Goal: Task Accomplishment & Management: Use online tool/utility

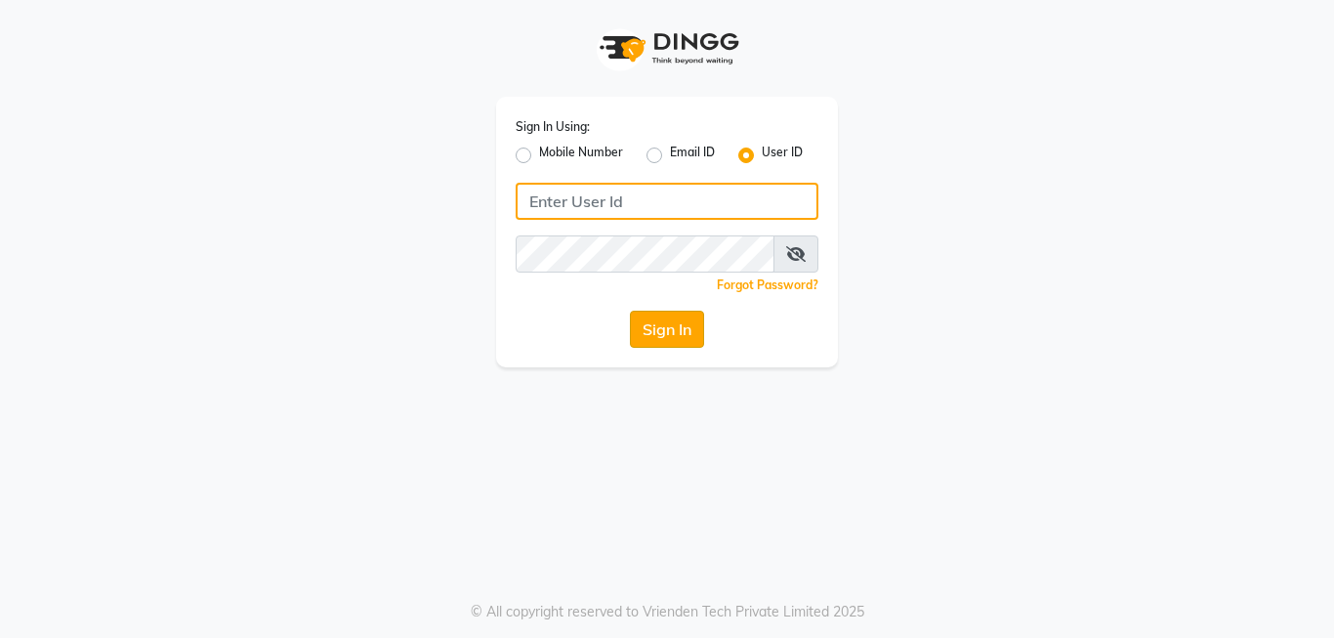
type input "[PERSON_NAME]@123"
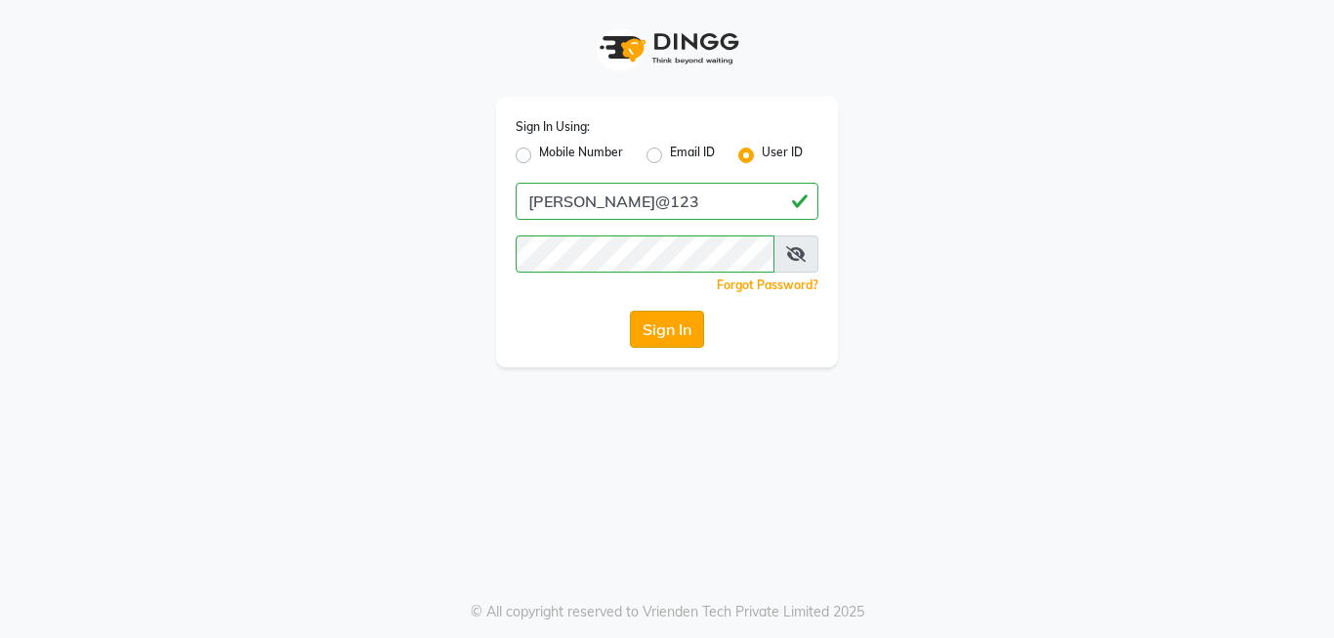
click at [661, 325] on button "Sign In" at bounding box center [667, 329] width 74 height 37
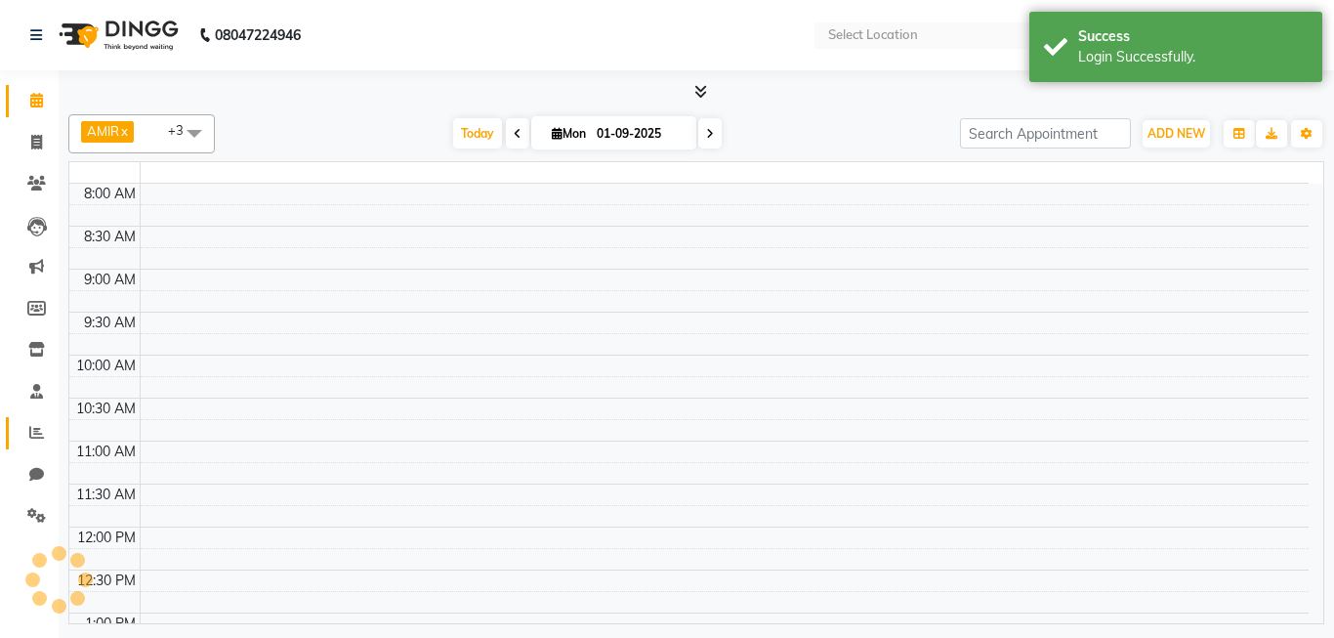
click at [36, 434] on icon at bounding box center [36, 432] width 15 height 15
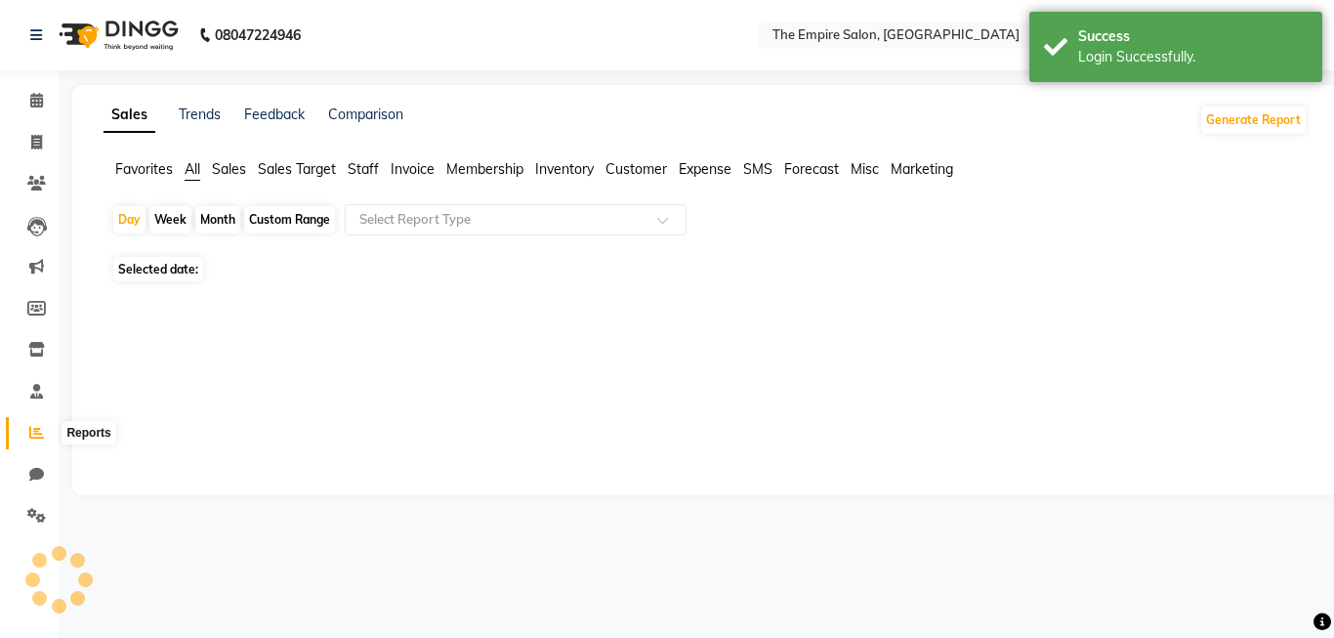
select select "en"
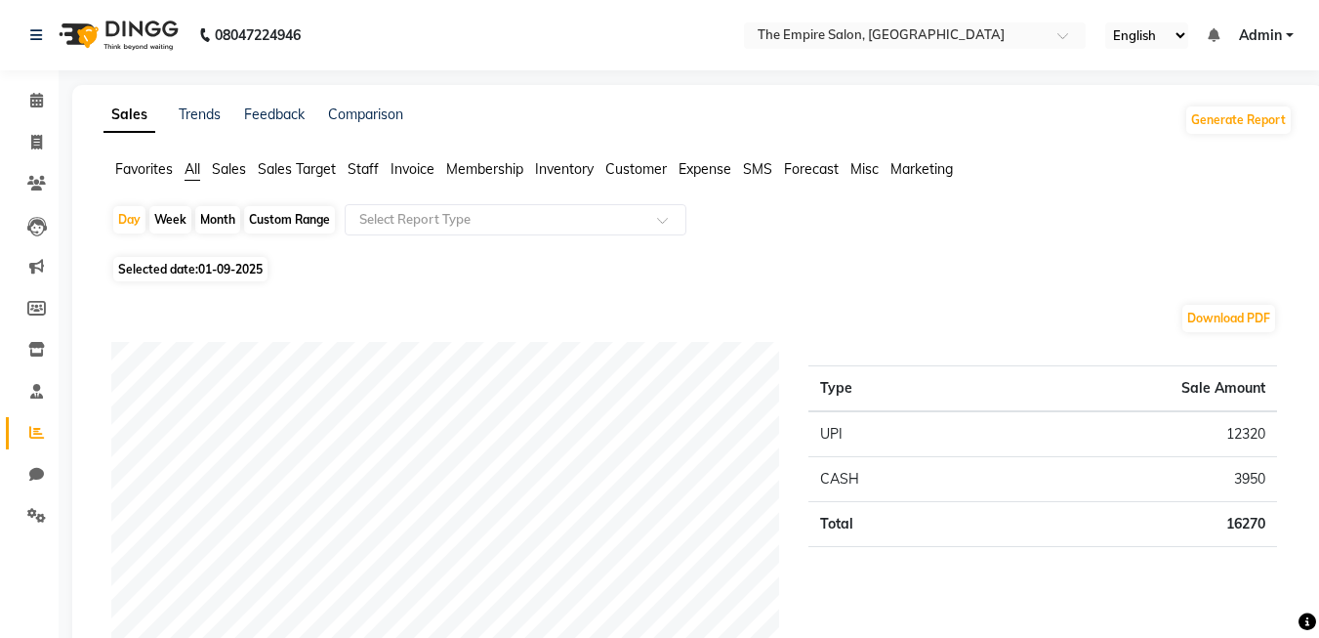
click at [296, 221] on div "Custom Range" at bounding box center [289, 219] width 91 height 27
select select "9"
select select "2025"
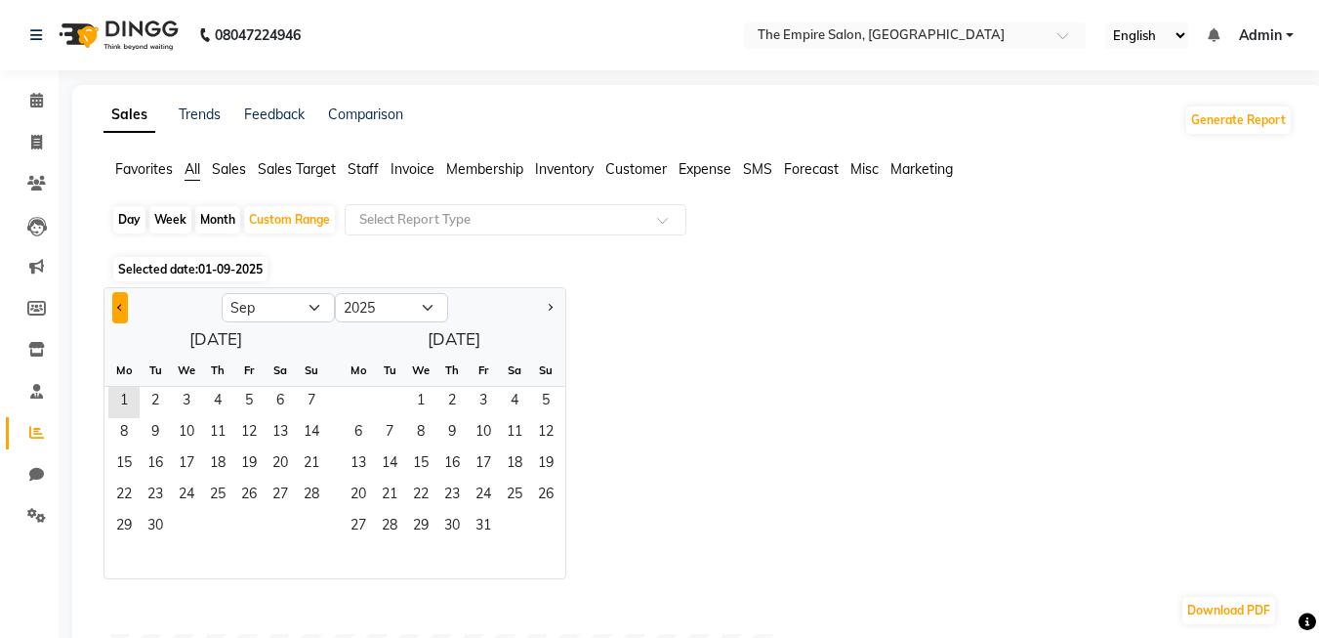
click at [117, 307] on span "Previous month" at bounding box center [120, 306] width 7 height 7
select select "8"
click at [245, 392] on span "1" at bounding box center [248, 402] width 31 height 31
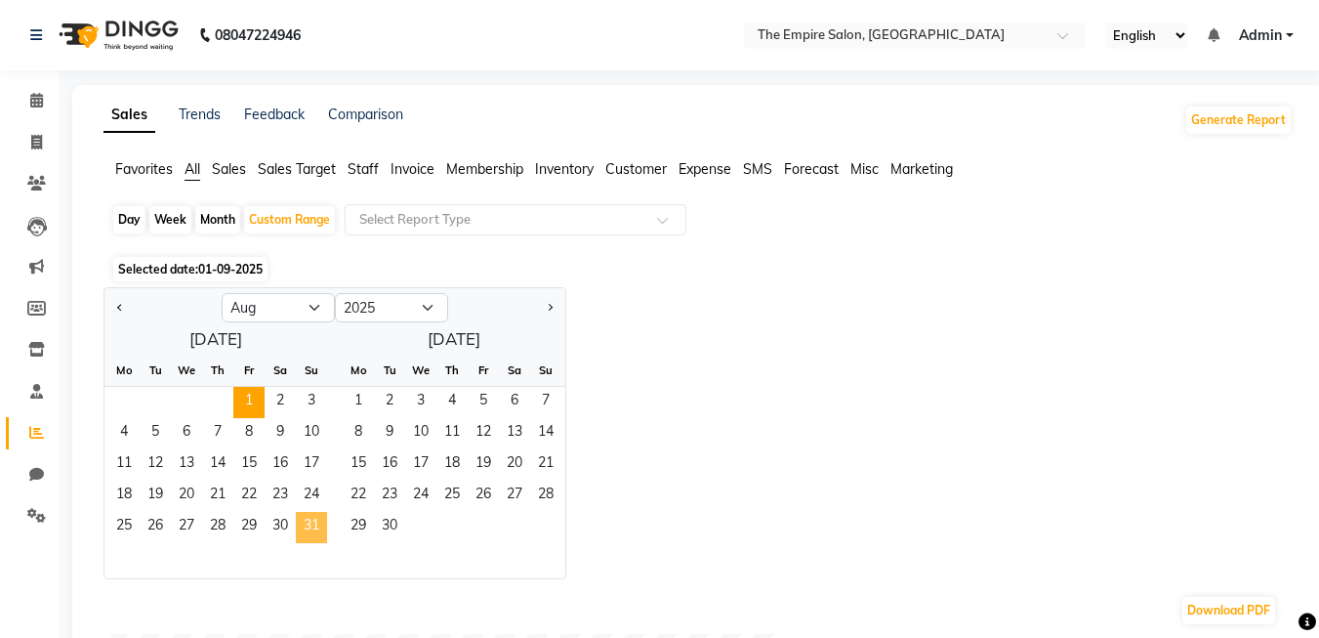
click at [311, 524] on span "31" at bounding box center [311, 527] width 31 height 31
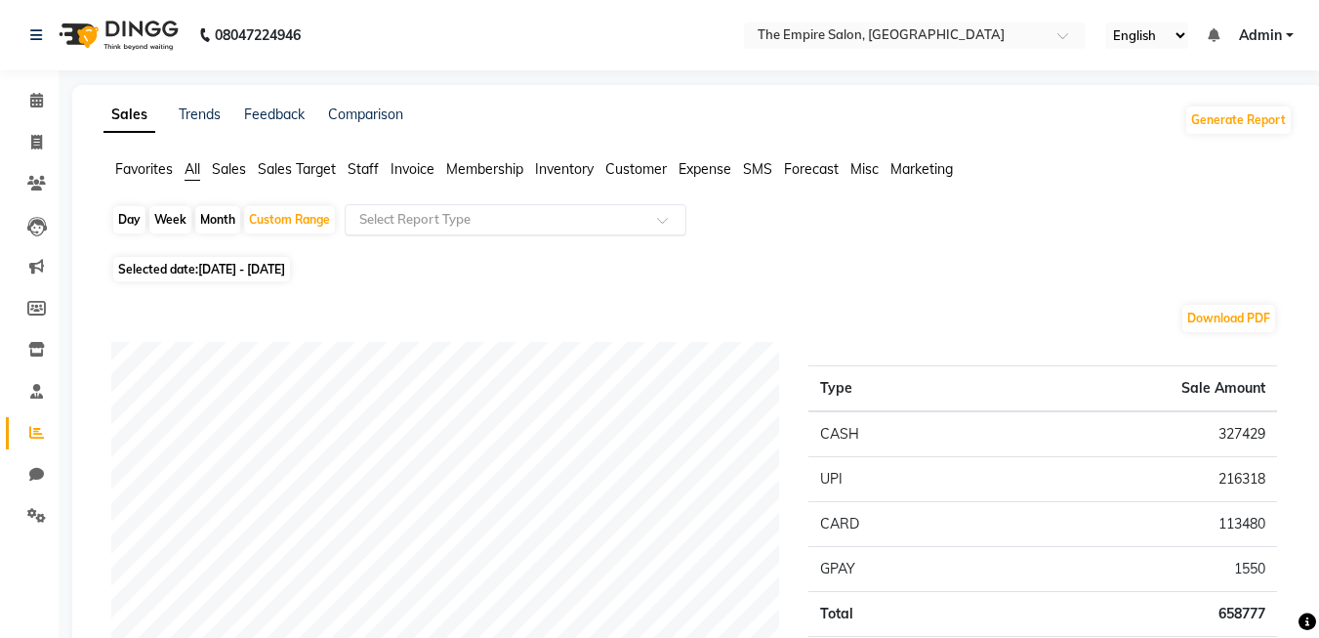
click at [432, 225] on input "text" at bounding box center [495, 220] width 281 height 20
click at [436, 221] on input "text" at bounding box center [495, 220] width 281 height 20
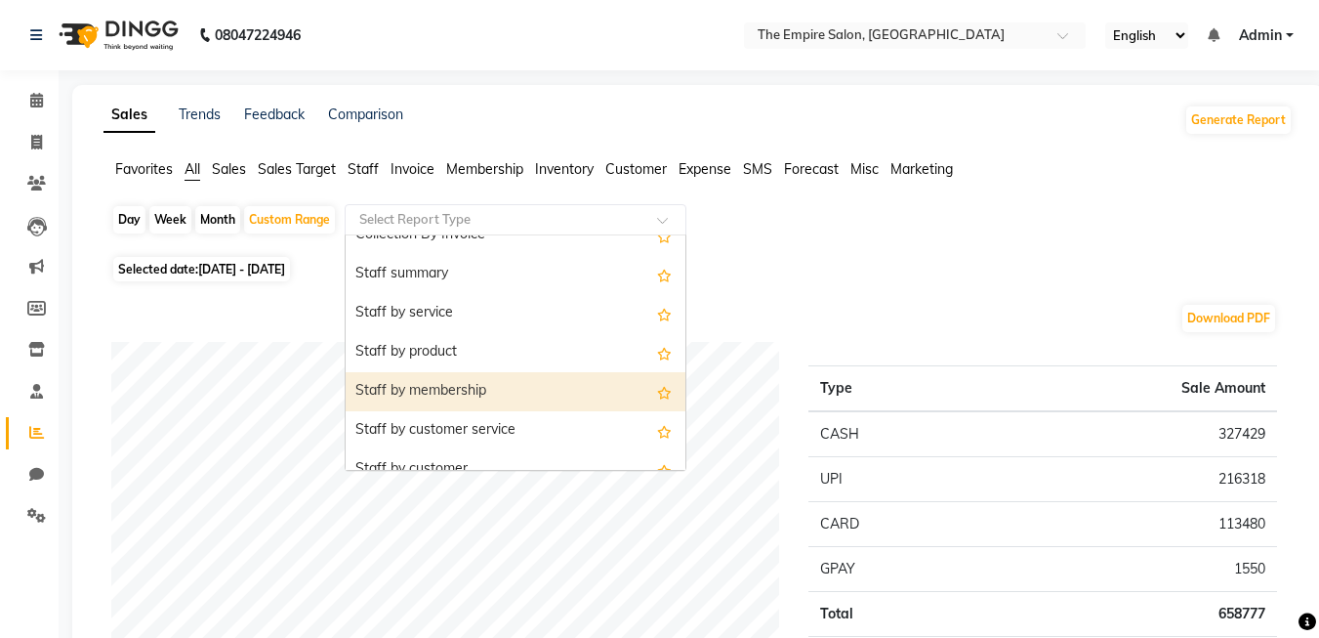
scroll to position [586, 0]
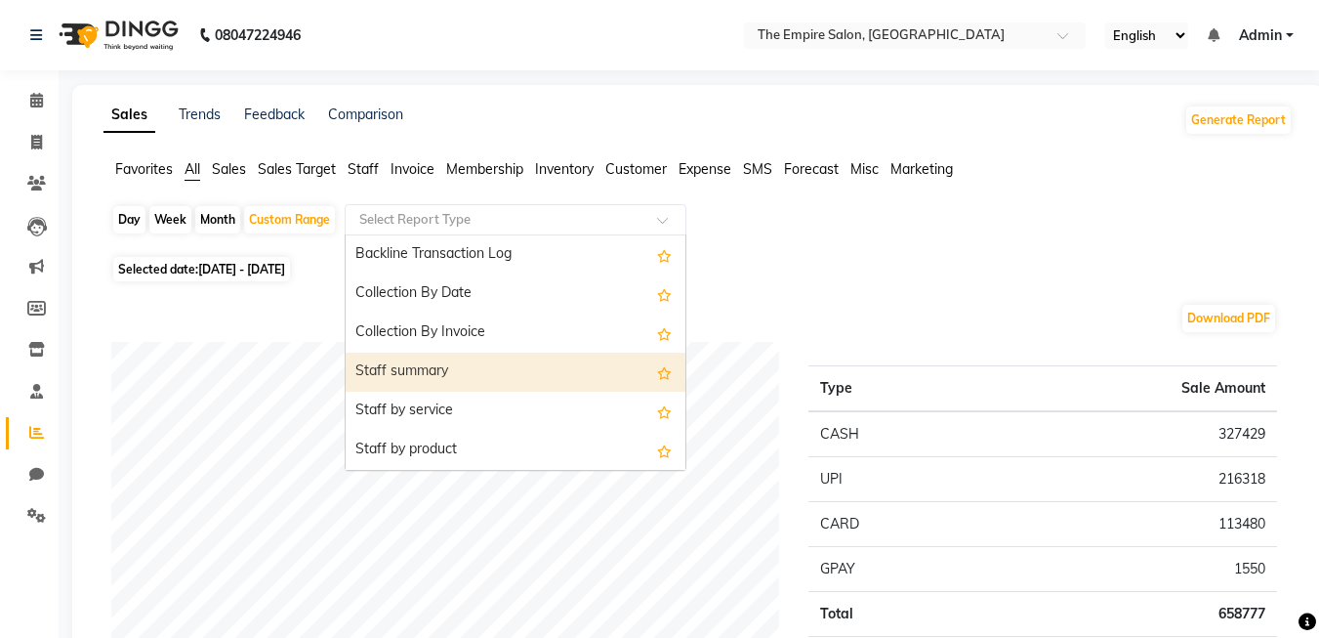
click at [409, 366] on div "Staff summary" at bounding box center [516, 372] width 340 height 39
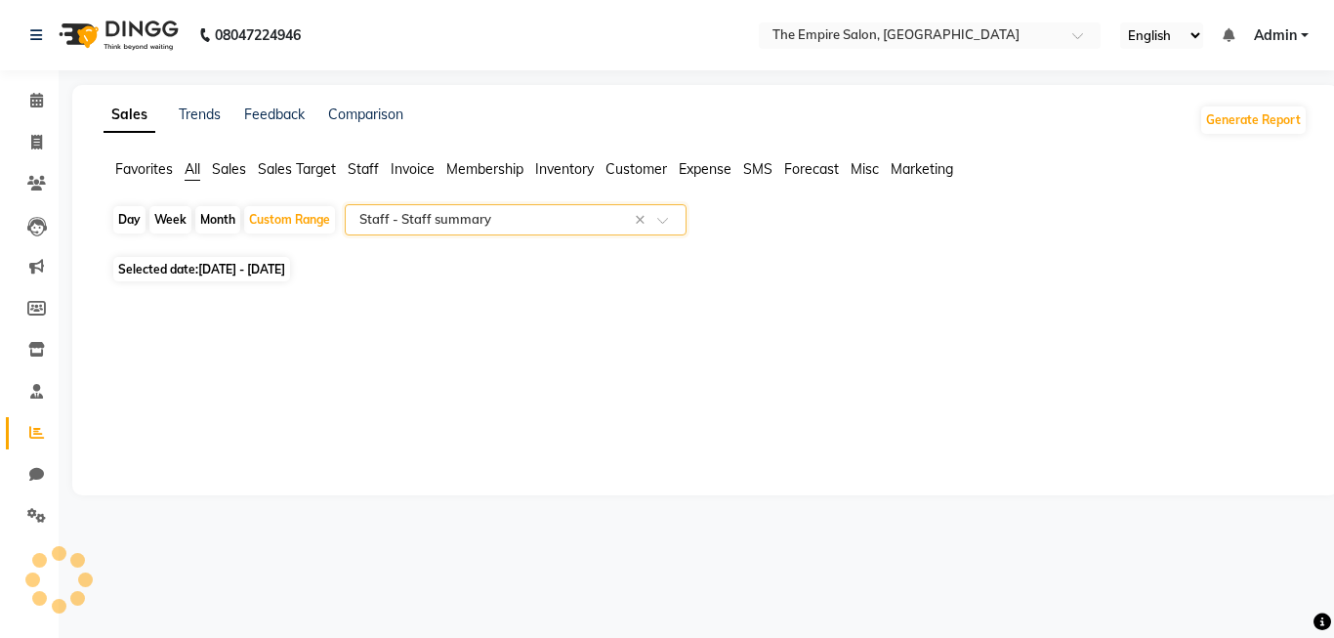
select select "full_report"
select select "pdf"
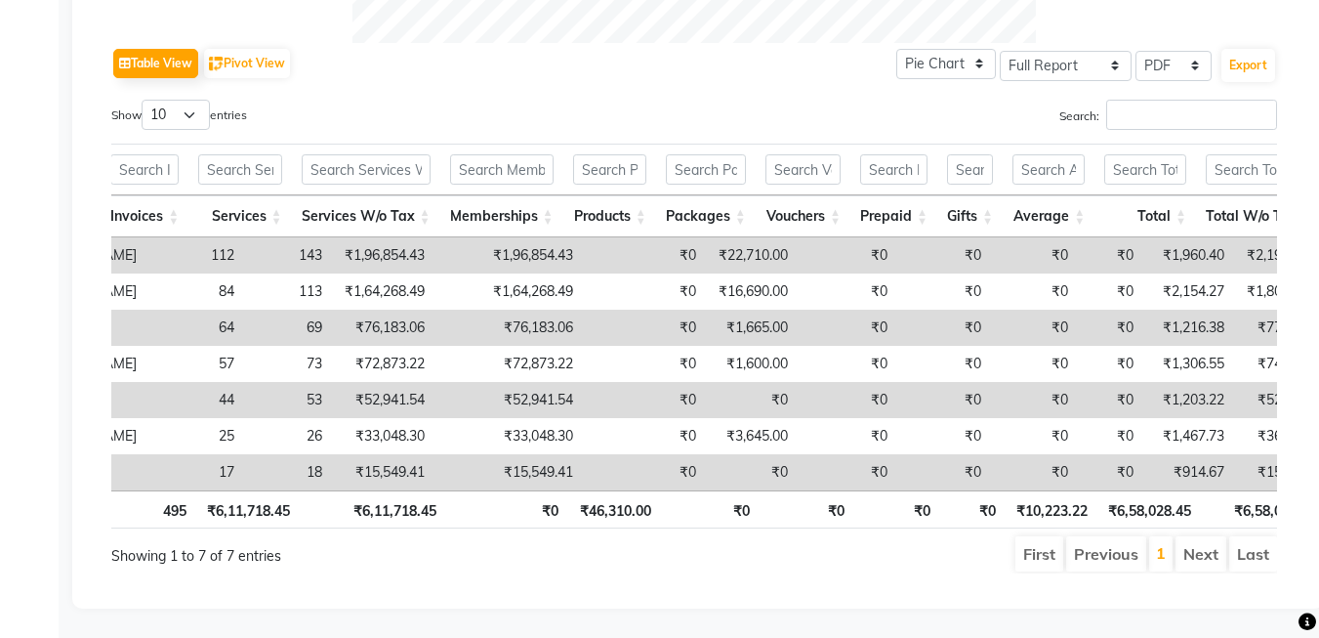
scroll to position [0, 352]
